Goal: Task Accomplishment & Management: Manage account settings

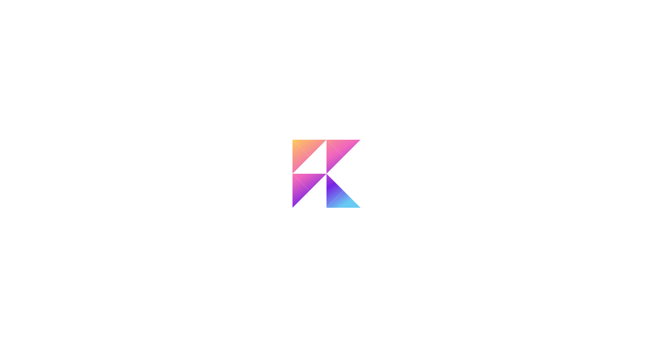
click at [450, 138] on div at bounding box center [326, 173] width 653 height 347
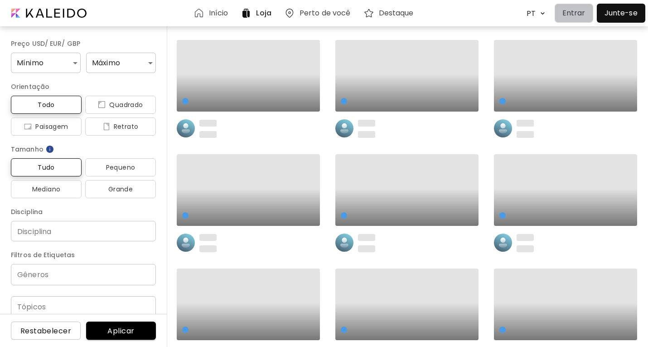
click at [574, 12] on p "Entrar" at bounding box center [574, 13] width 23 height 11
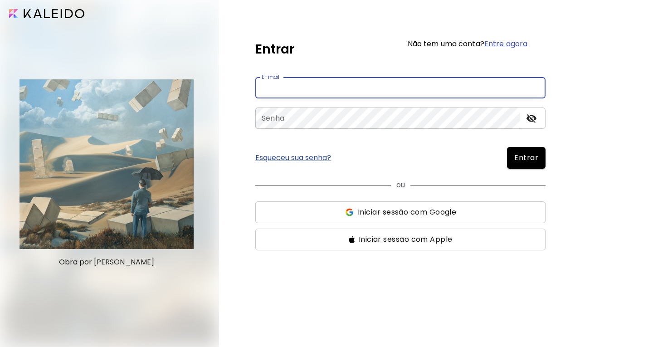
click at [335, 83] on input "email" at bounding box center [400, 87] width 290 height 21
type input "**********"
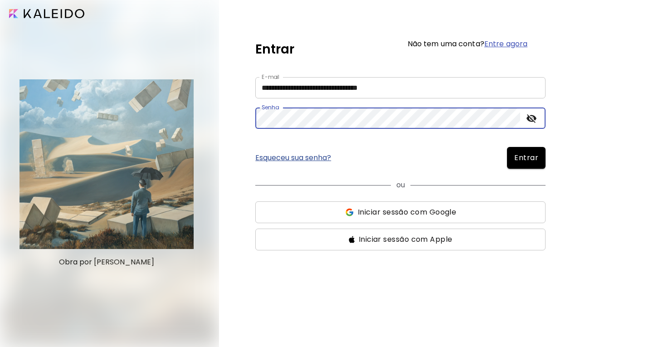
click at [507, 147] on button "Entrar" at bounding box center [526, 158] width 39 height 22
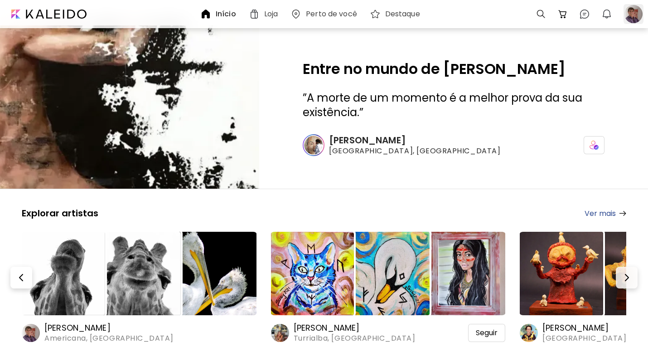
click at [631, 11] on div at bounding box center [634, 14] width 20 height 20
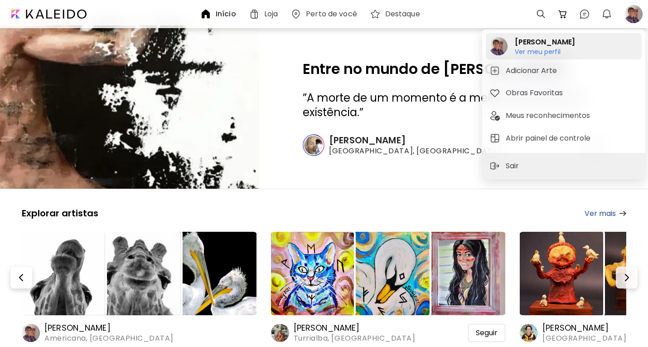
click at [548, 51] on h6 "Ver meu perfil" at bounding box center [545, 52] width 60 height 8
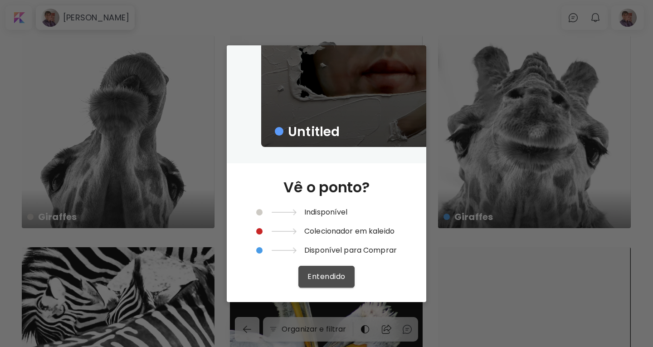
click at [339, 278] on span "Entendido" at bounding box center [326, 277] width 38 height 10
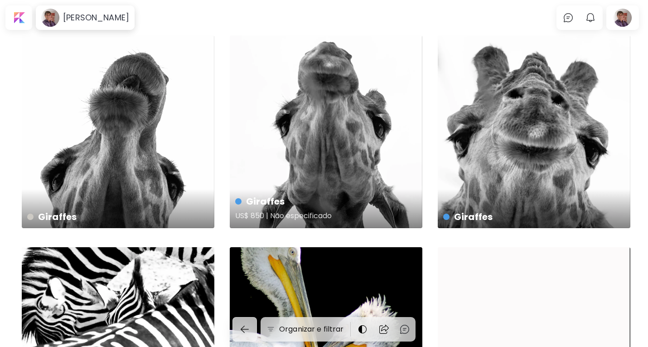
click at [242, 202] on h4 "Giraffes" at bounding box center [325, 202] width 180 height 14
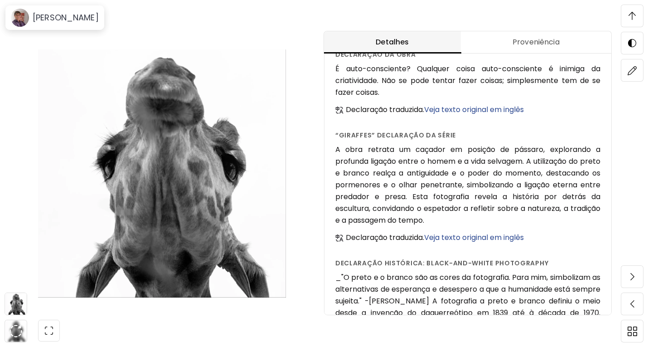
scroll to position [750, 0]
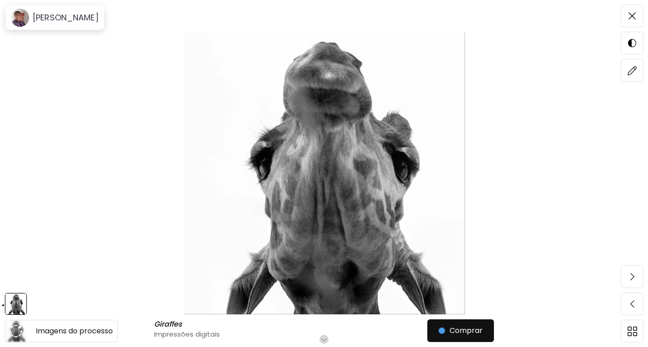
click at [10, 330] on img at bounding box center [16, 331] width 13 height 13
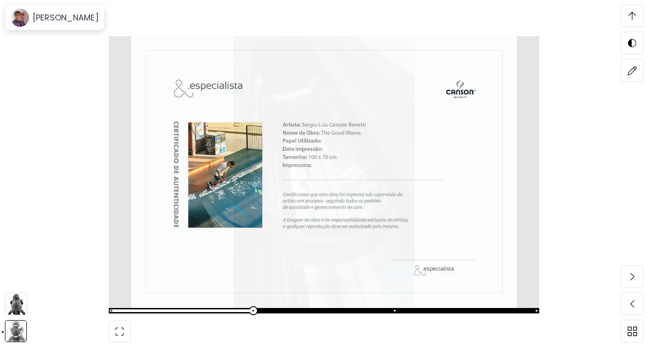
click at [20, 306] on img at bounding box center [16, 304] width 22 height 22
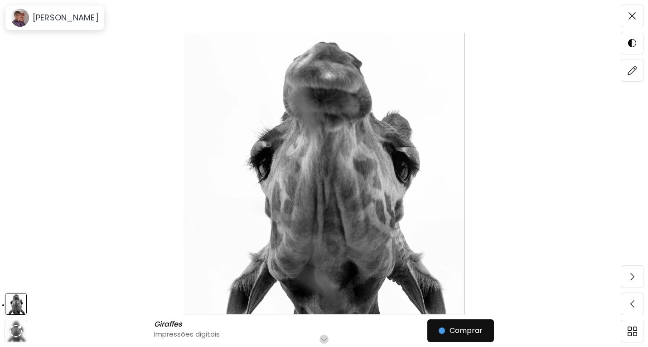
click at [316, 205] on img at bounding box center [324, 174] width 572 height 282
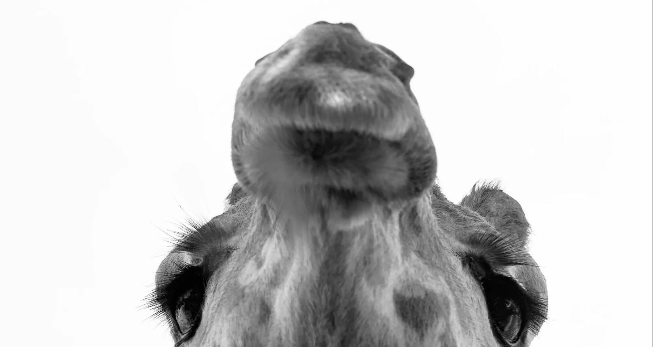
click at [248, 106] on img at bounding box center [326, 326] width 653 height 653
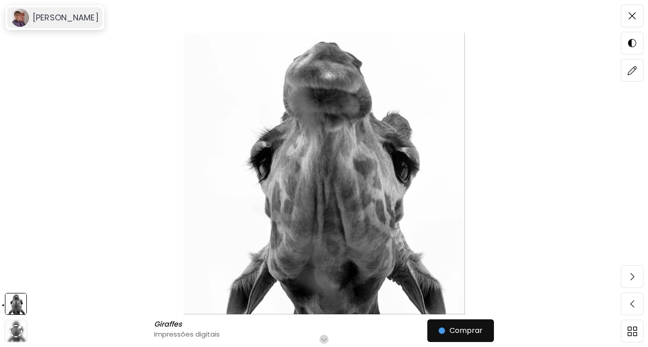
click at [74, 22] on h6 "Sergio Cerezer Benetti" at bounding box center [66, 17] width 66 height 11
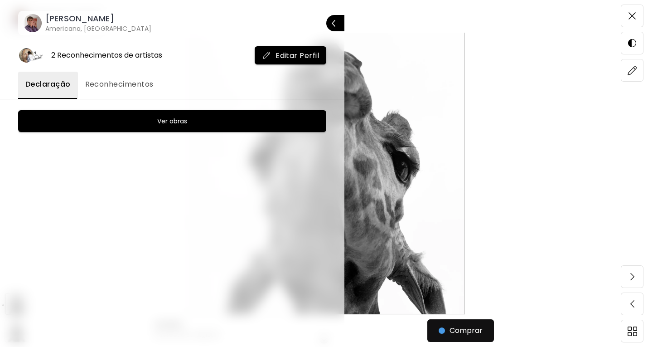
click at [51, 82] on span "Declaração" at bounding box center [47, 84] width 45 height 11
click at [107, 89] on span "Reconhecimentos" at bounding box center [119, 84] width 68 height 11
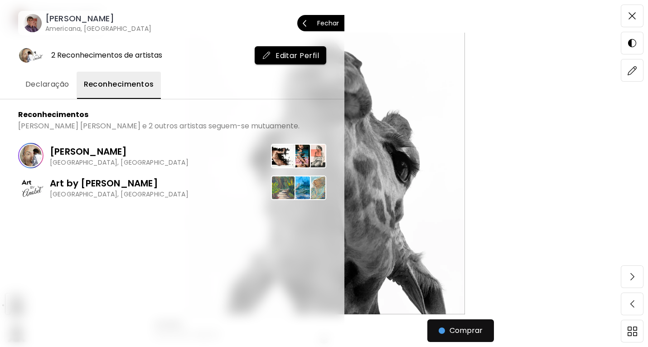
click at [336, 23] on p "Fechar" at bounding box center [328, 23] width 22 height 6
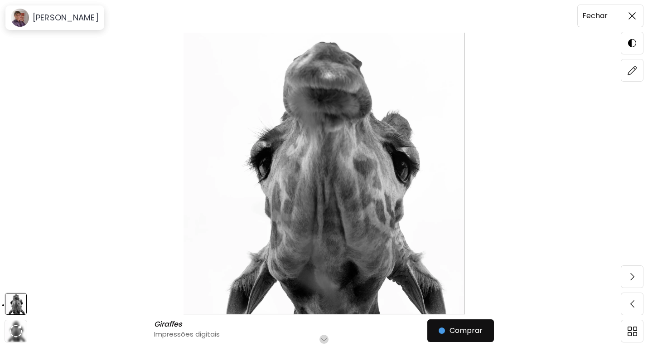
click at [633, 20] on span at bounding box center [632, 15] width 19 height 19
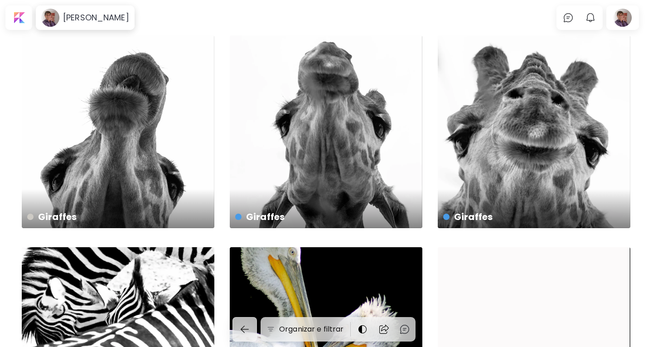
click at [633, 20] on div at bounding box center [623, 17] width 29 height 21
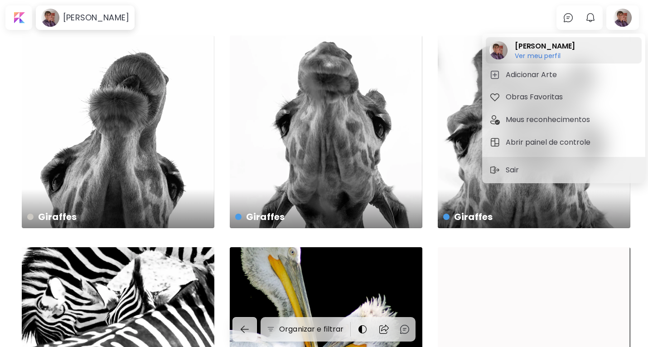
click at [534, 52] on h6 "Ver meu perfil" at bounding box center [545, 56] width 60 height 8
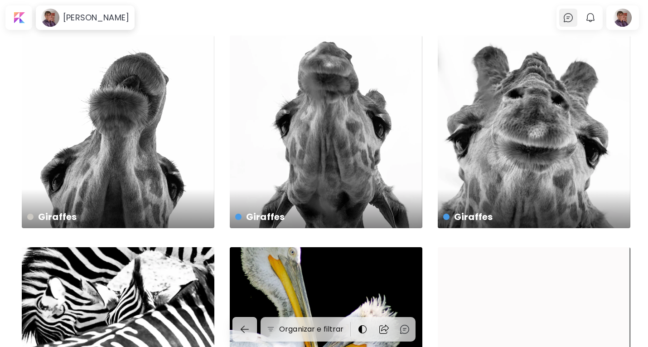
click at [572, 18] on img at bounding box center [568, 17] width 11 height 11
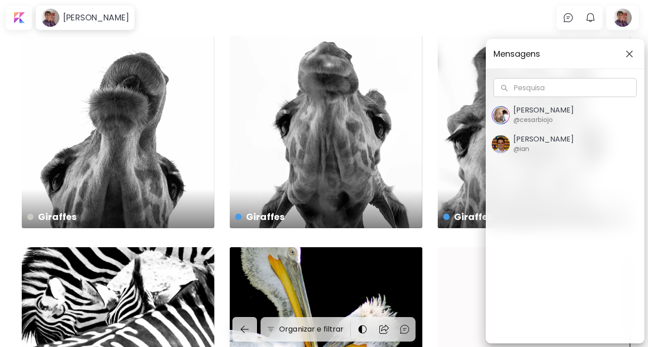
click at [630, 49] on button "button" at bounding box center [630, 54] width 15 height 15
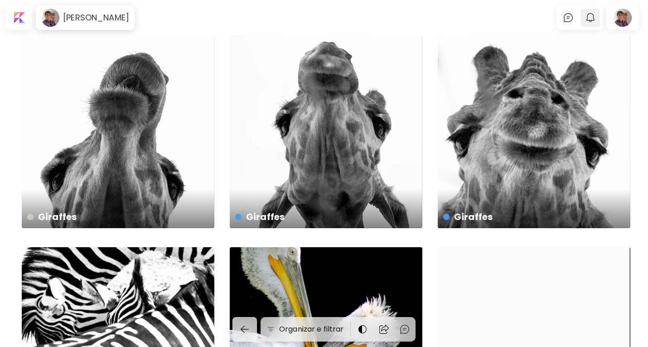
click at [596, 17] on img "button" at bounding box center [590, 17] width 11 height 11
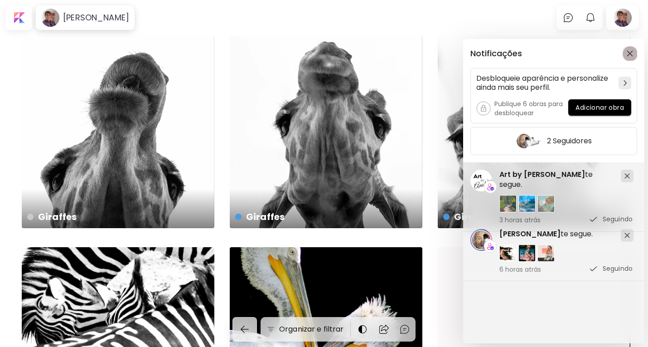
click at [629, 58] on button "button" at bounding box center [630, 53] width 15 height 15
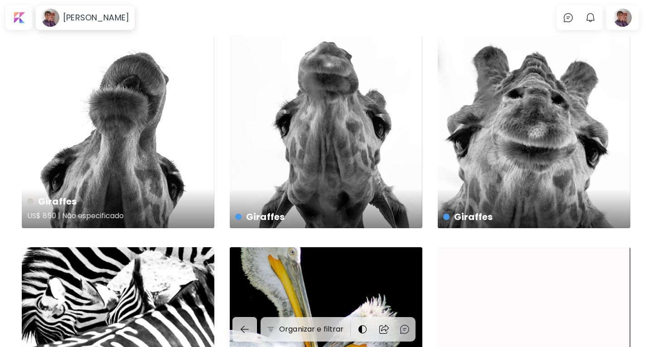
click at [93, 93] on div "Giraffes US$ 850 | Não especificado" at bounding box center [118, 131] width 193 height 193
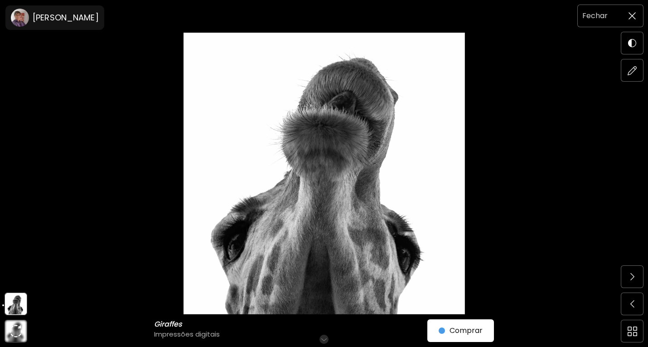
click at [633, 22] on span at bounding box center [632, 15] width 19 height 19
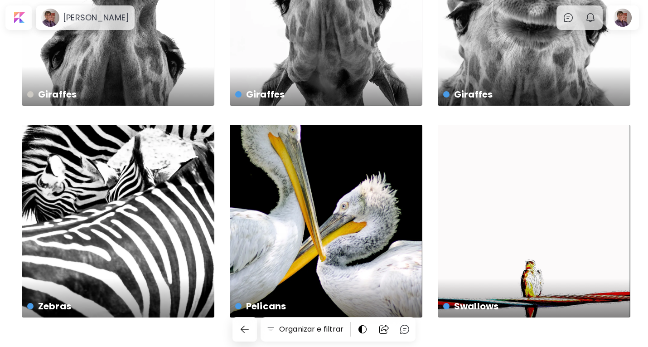
scroll to position [143, 0]
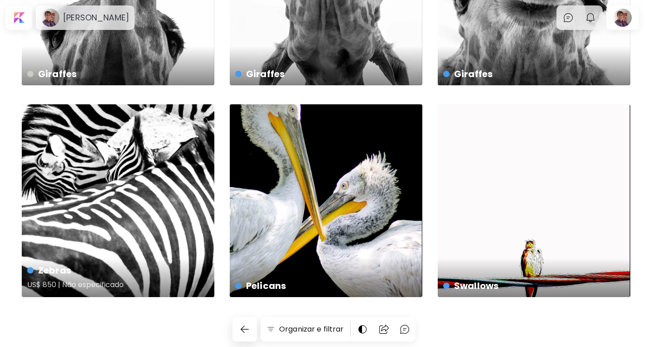
click at [31, 271] on div at bounding box center [30, 270] width 6 height 6
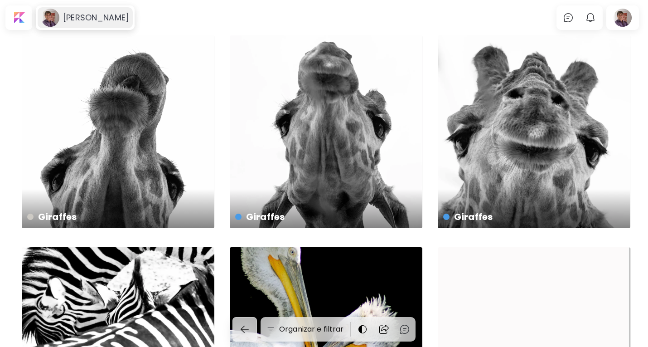
click at [85, 10] on div "Sergio Cerezer Benetti" at bounding box center [85, 17] width 95 height 21
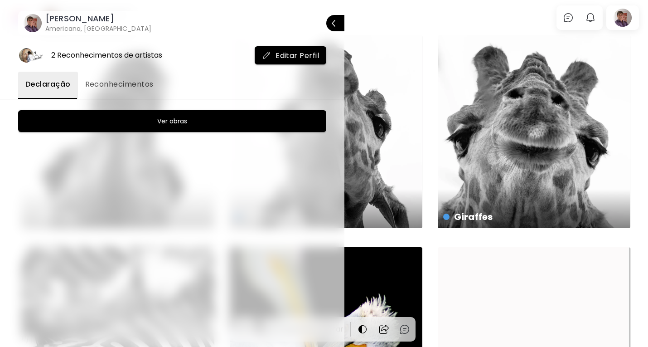
click at [109, 28] on h6 "Americana, Brasil" at bounding box center [98, 28] width 106 height 9
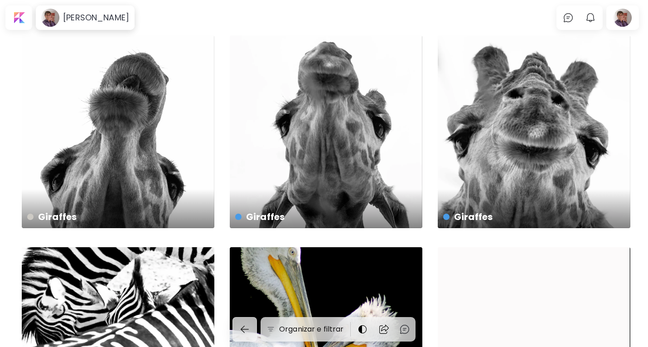
click at [109, 28] on div "Sergio Cerezer Benetti" at bounding box center [85, 17] width 95 height 21
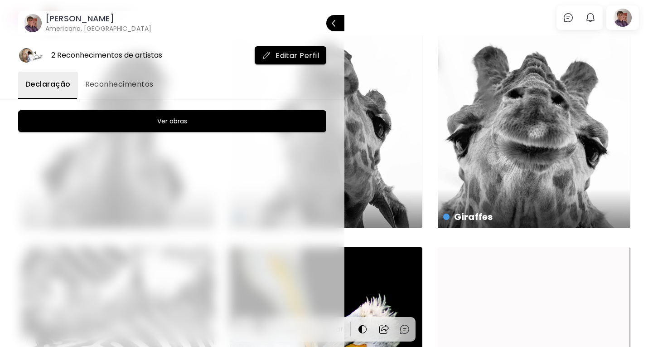
click at [121, 83] on span "Reconhecimentos" at bounding box center [119, 84] width 68 height 11
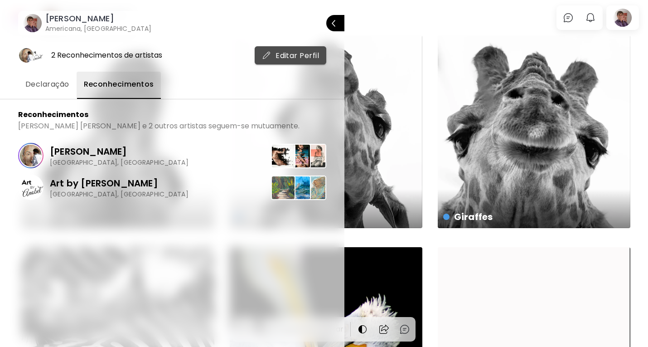
click at [290, 56] on span "Editar Perfil" at bounding box center [290, 56] width 57 height 10
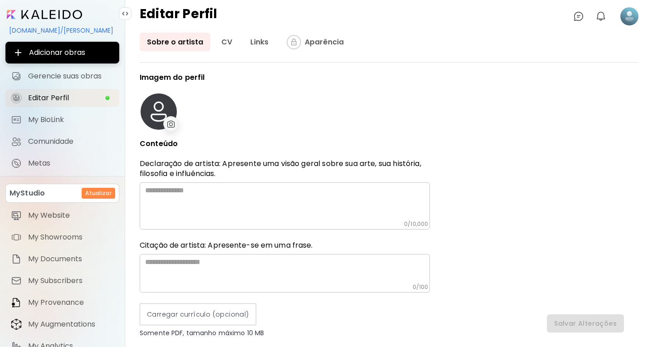
type input "******"
type input "*********"
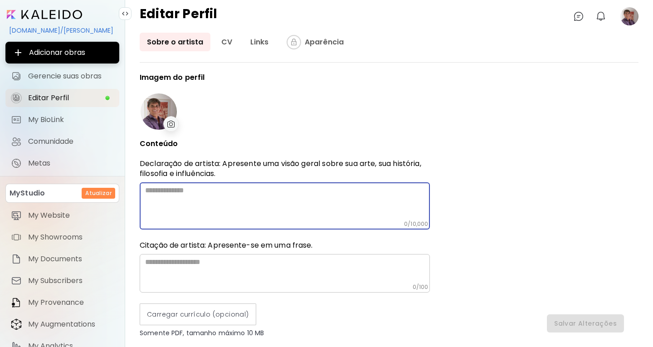
click at [169, 211] on textarea at bounding box center [287, 203] width 285 height 34
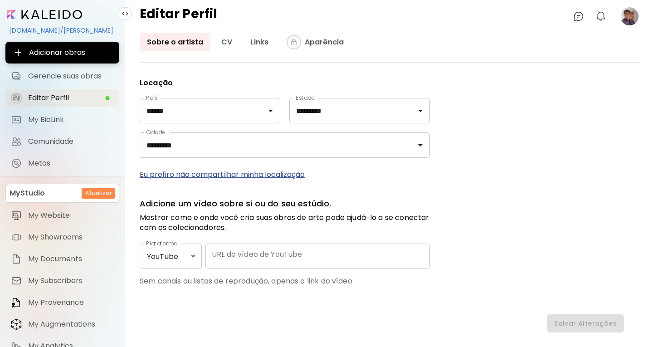
scroll to position [382, 0]
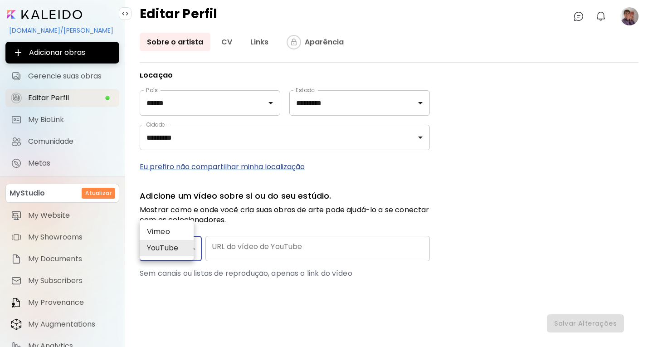
click at [192, 247] on body "kaleido.art/Sergio_Cerezer_Benetti Adicionar obras Gerencie suas obras Editar P…" at bounding box center [326, 173] width 653 height 347
click at [196, 249] on div at bounding box center [326, 173] width 653 height 347
drag, startPoint x: 639, startPoint y: 313, endPoint x: 637, endPoint y: 299, distance: 13.7
click at [637, 299] on div "Sobre o artista CV Links Aparência Imagem do perfil Conteúdo Declaração de arti…" at bounding box center [389, 190] width 528 height 314
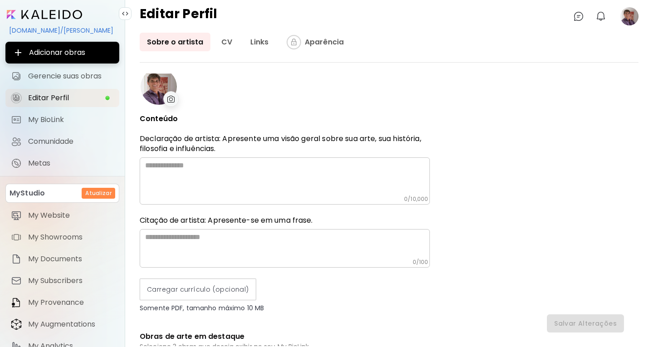
scroll to position [0, 0]
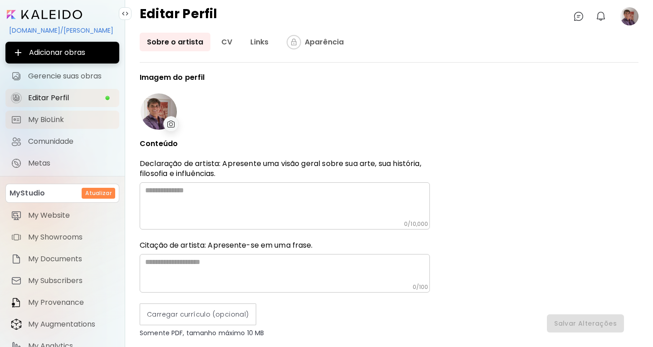
click at [45, 118] on span "My BioLink" at bounding box center [71, 119] width 86 height 9
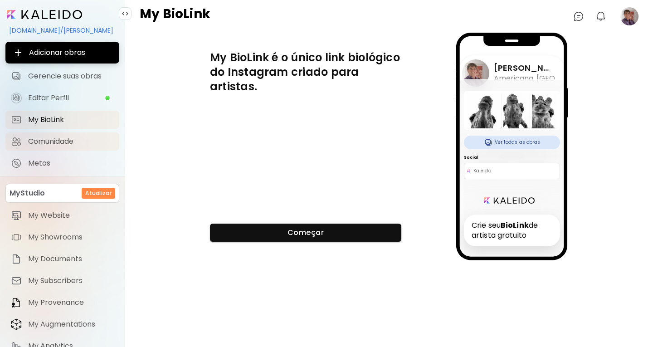
click at [58, 143] on span "Comunidade" at bounding box center [71, 141] width 86 height 9
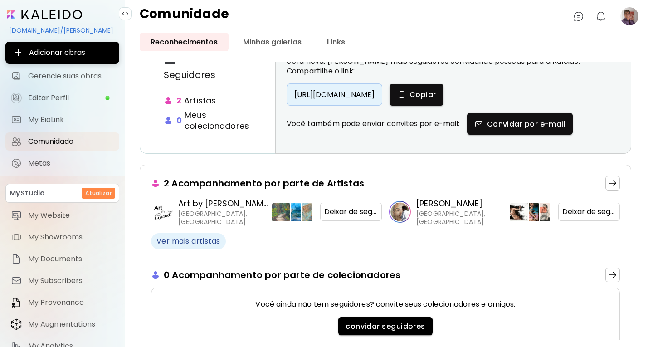
scroll to position [80, 0]
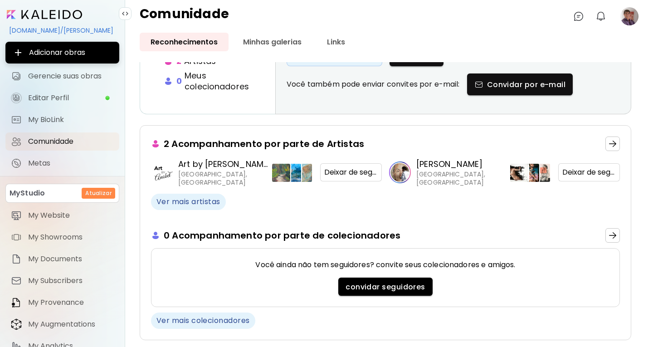
click at [638, 195] on div "Reconhecimentos Minhas galerias Links 2 Seguidores 2 Artistas 0 Meus colecionad…" at bounding box center [389, 190] width 528 height 314
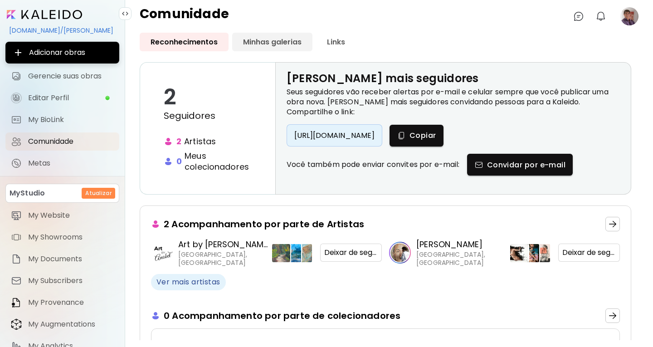
click at [283, 38] on link "Minhas galerias" at bounding box center [272, 42] width 80 height 19
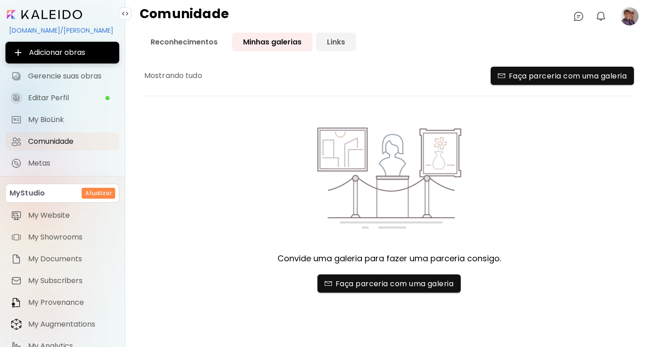
click at [337, 45] on link "Links" at bounding box center [336, 42] width 40 height 19
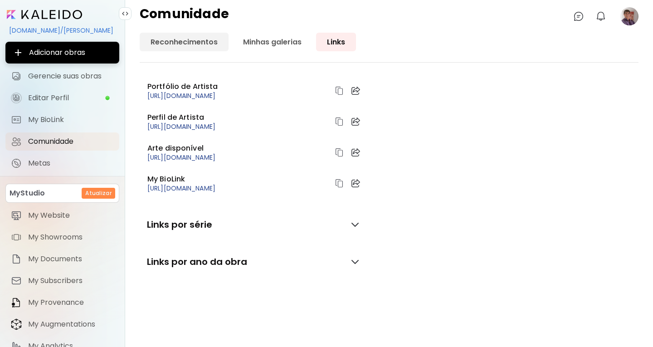
click at [190, 35] on link "Reconhecimentos" at bounding box center [184, 42] width 89 height 19
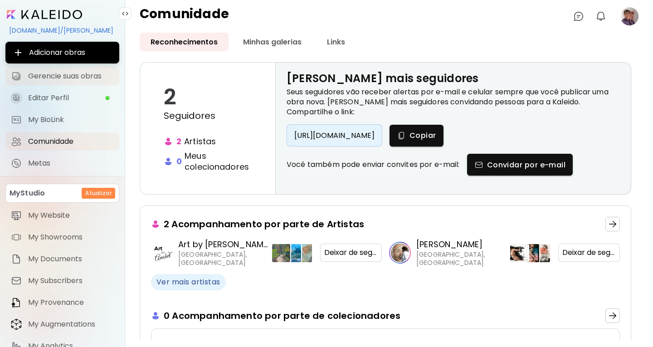
click at [80, 74] on span "Gerencie suas obras" at bounding box center [71, 76] width 86 height 9
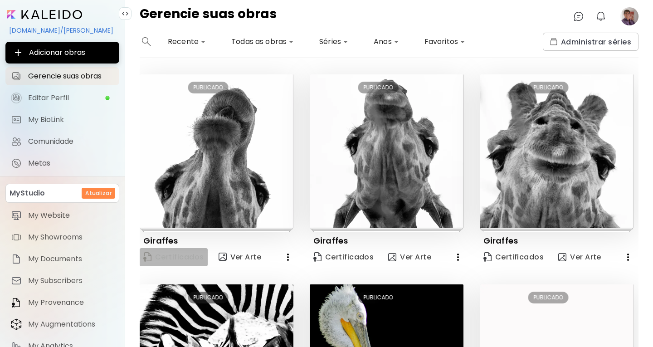
click at [188, 253] on span "Certificados" at bounding box center [173, 257] width 61 height 12
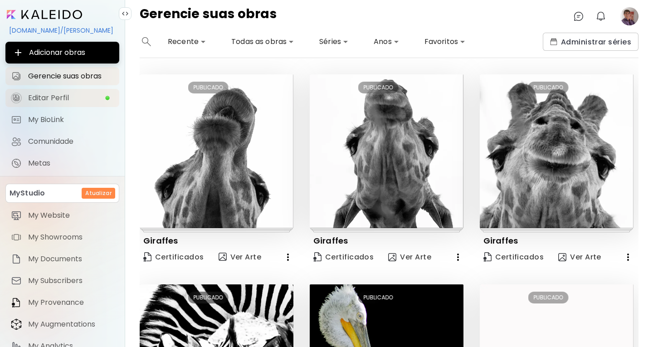
click at [38, 94] on span "Editar Perfil" at bounding box center [66, 97] width 77 height 9
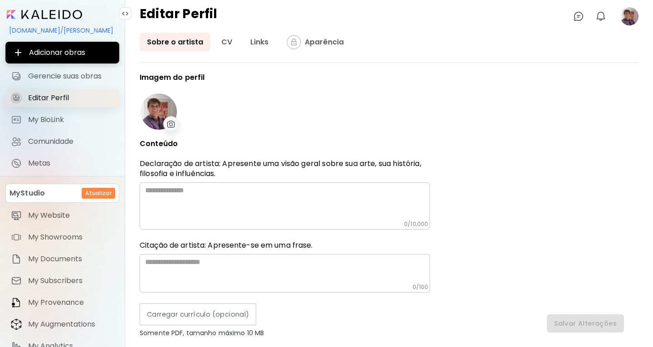
type input "******"
type input "*********"
